Goal: Information Seeking & Learning: Learn about a topic

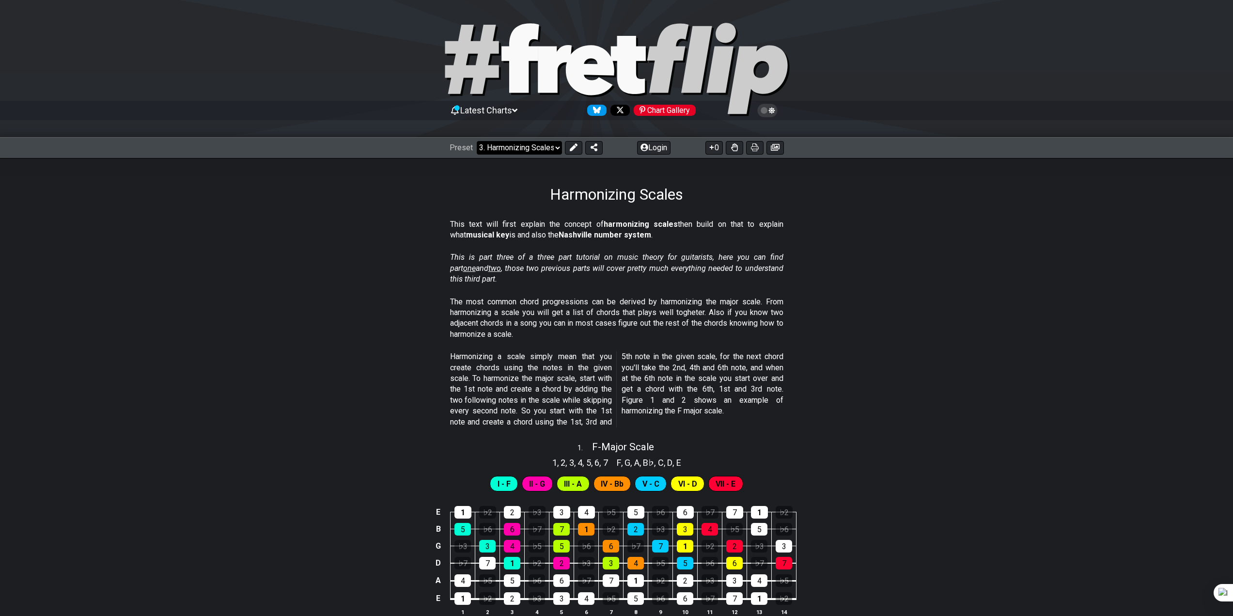
click at [495, 150] on select "Welcome to #fretflip! Initial Preset Custom Preset Minor Pentatonic Major Penta…" at bounding box center [519, 148] width 85 height 14
click at [854, 259] on section "This is part three of a three part tutorial on music theory for guitarists, her…" at bounding box center [616, 270] width 1233 height 44
click at [519, 148] on select "Welcome to #fretflip! Initial Preset Custom Preset Minor Pentatonic Major Penta…" at bounding box center [519, 148] width 85 height 14
click at [477, 141] on select "Welcome to #fretflip! Initial Preset Custom Preset Minor Pentatonic Major Penta…" at bounding box center [519, 148] width 85 height 14
select select "/harmonizing-scales"
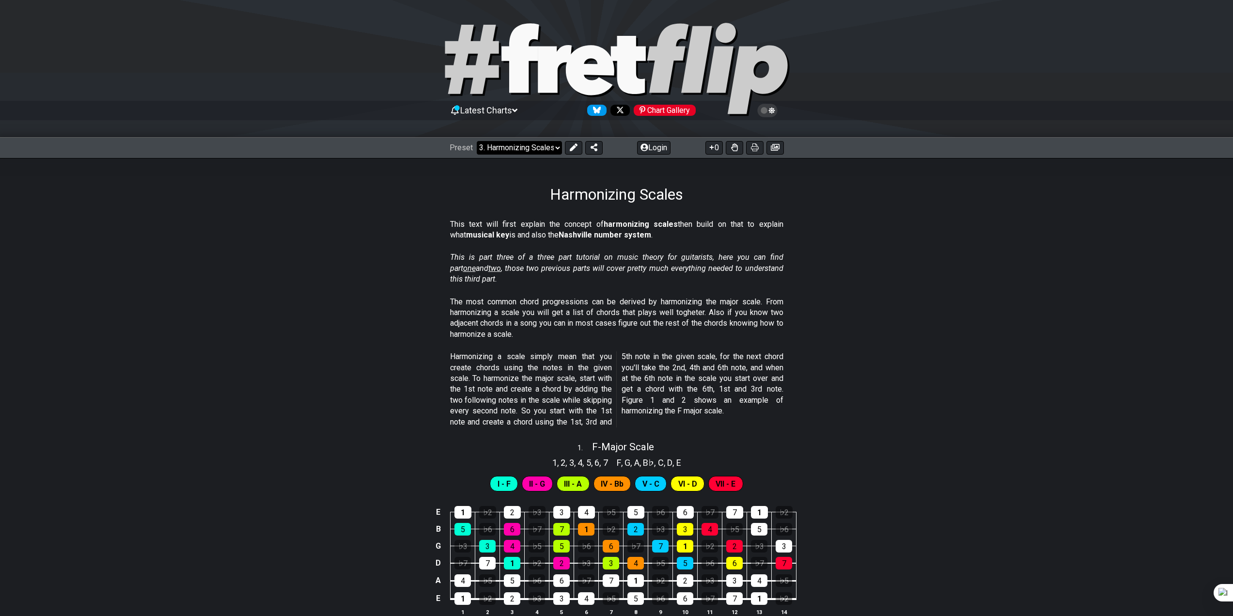
select select "A"
select select "C"
select select "A"
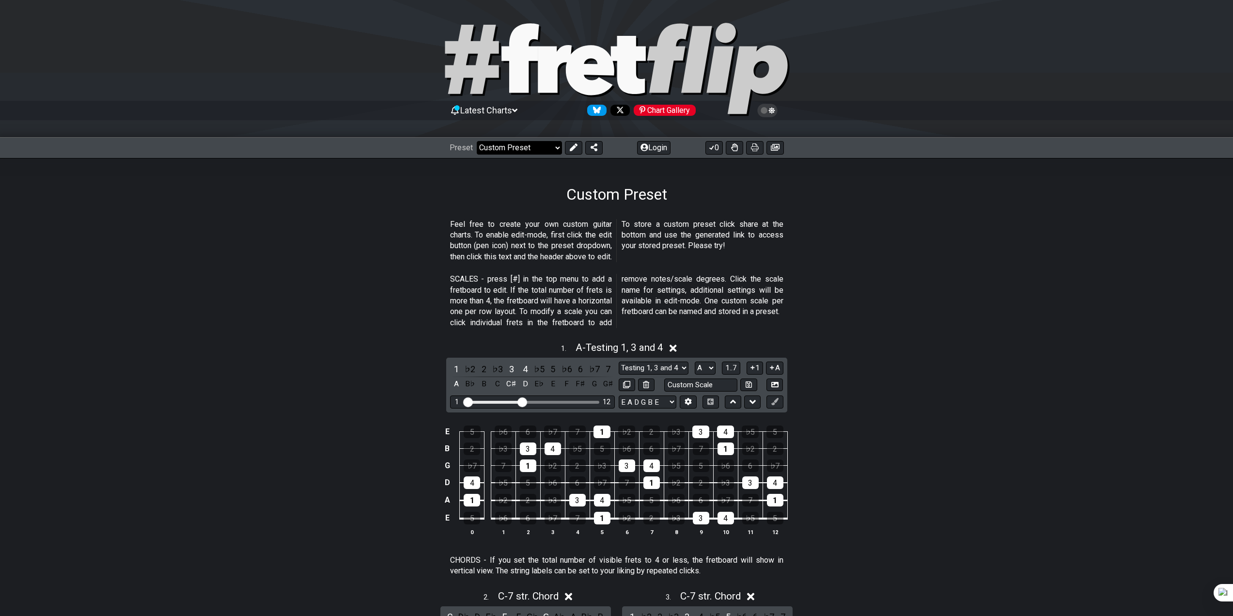
click at [503, 143] on select "Welcome to #fretflip! Initial Preset Custom Preset Minor Pentatonic Major Penta…" at bounding box center [519, 148] width 85 height 14
click at [477, 141] on select "Welcome to #fretflip! Initial Preset Custom Preset Minor Pentatonic Major Penta…" at bounding box center [519, 148] width 85 height 14
select select "/harmonizing-scales"
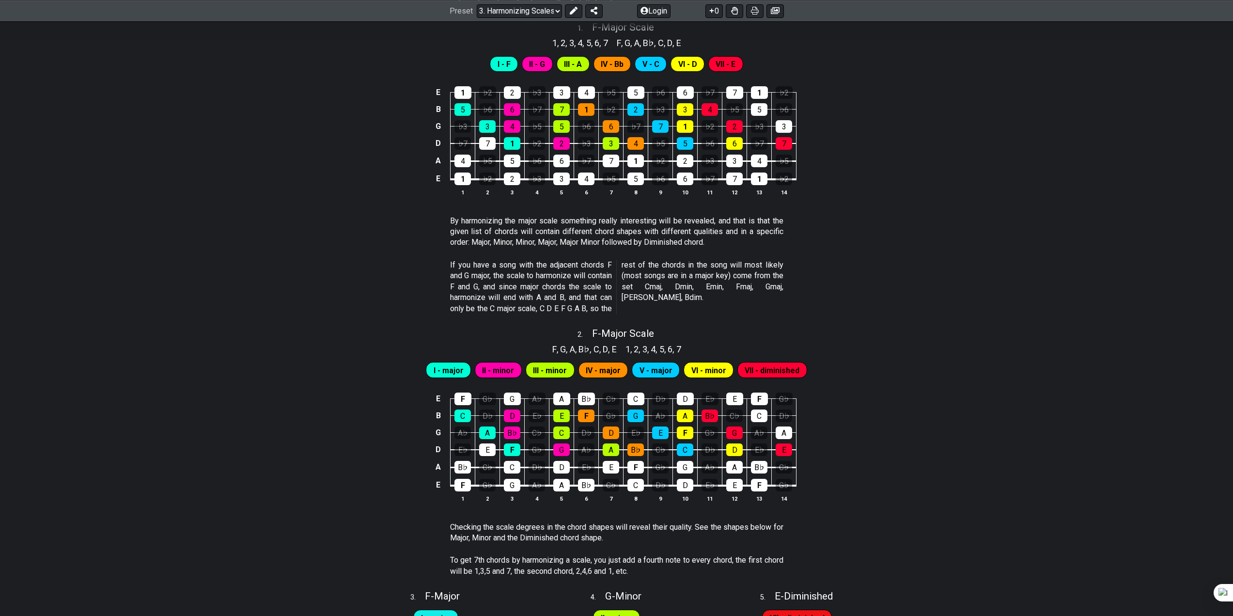
scroll to position [330, 0]
